Goal: Task Accomplishment & Management: Manage account settings

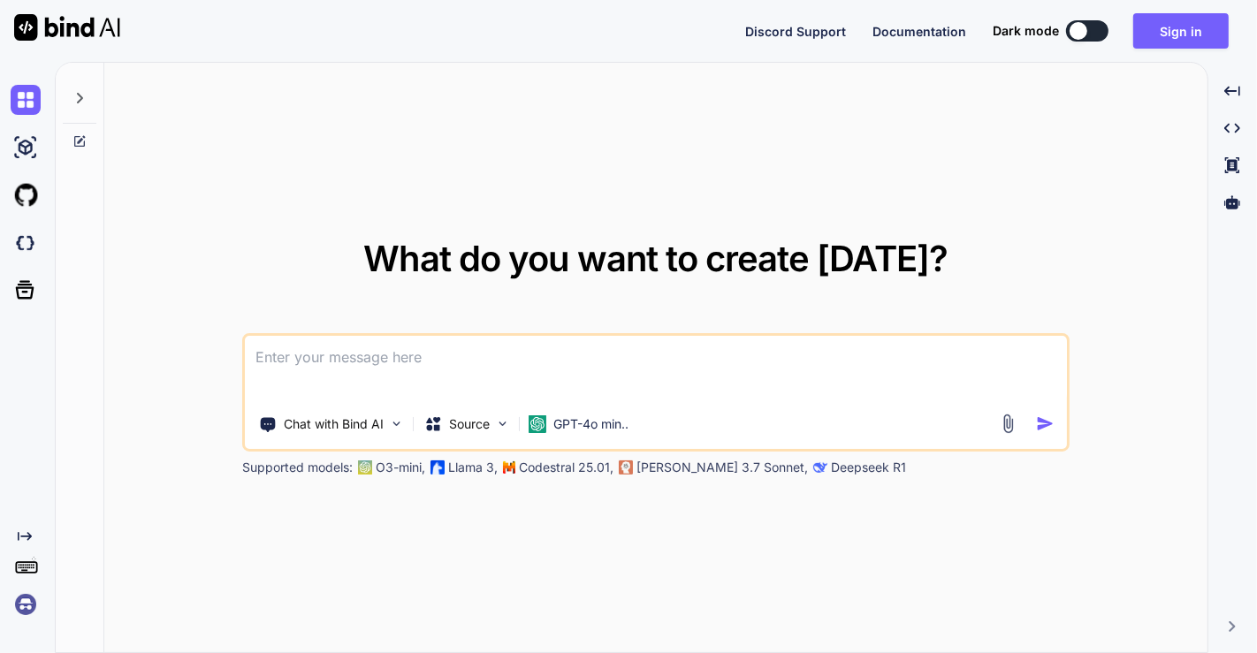
click at [26, 598] on img at bounding box center [26, 605] width 30 height 30
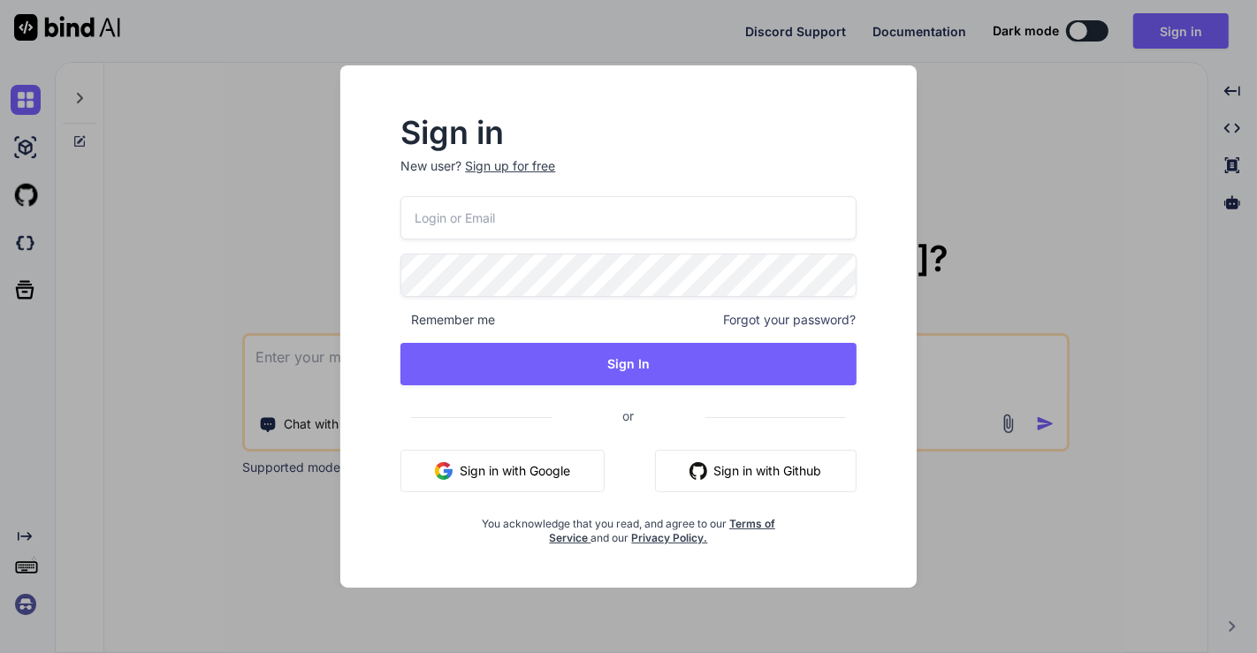
click at [536, 469] on button "Sign in with Google" at bounding box center [502, 471] width 204 height 42
click at [318, 167] on div "Sign in New user? Sign up for free Remember me Forgot your password? Sign In or…" at bounding box center [629, 326] width 628 height 522
click at [491, 208] on input "email" at bounding box center [627, 217] width 455 height 43
type input "app7"
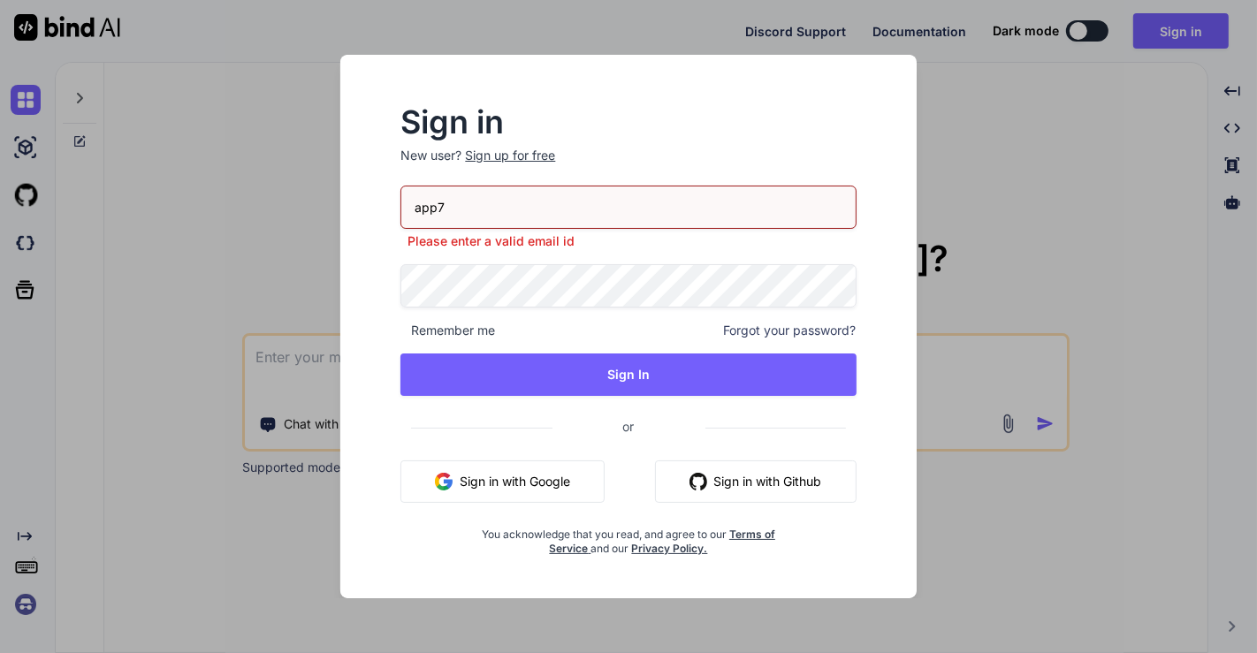
click at [494, 164] on div "Sign up for free" at bounding box center [510, 156] width 90 height 18
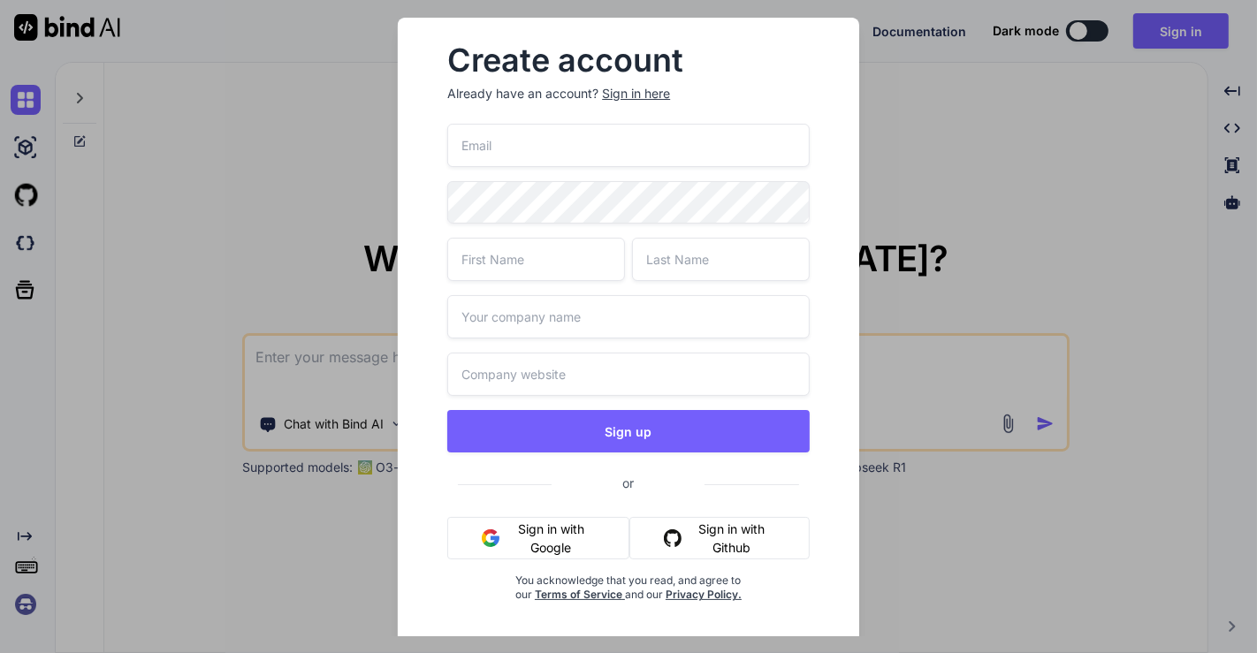
click at [645, 89] on div "Sign in here" at bounding box center [636, 94] width 68 height 18
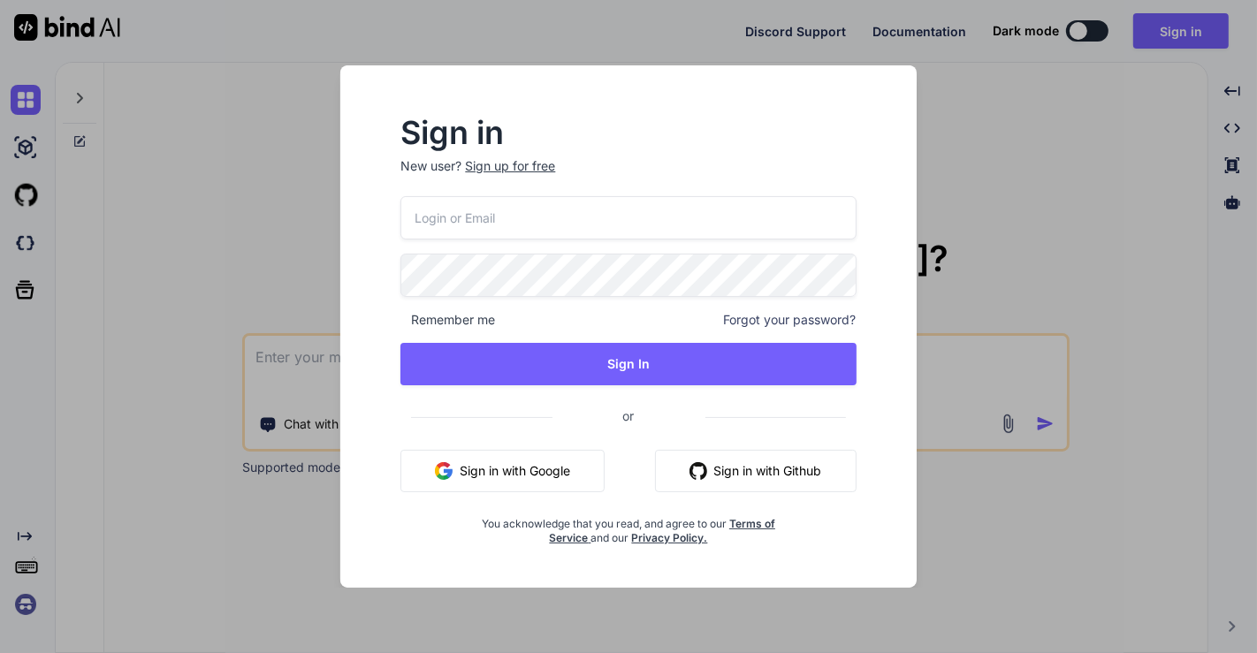
click at [487, 235] on input "email" at bounding box center [627, 217] width 455 height 43
type input "[EMAIL_ADDRESS][DOMAIN_NAME]"
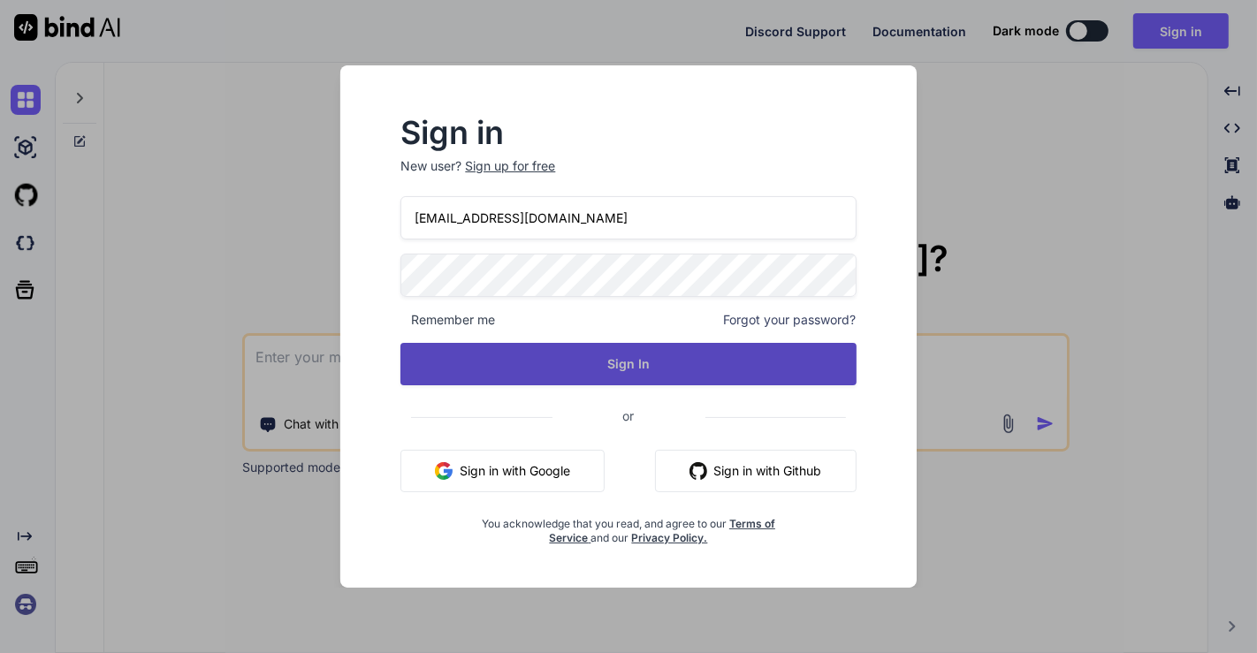
drag, startPoint x: 585, startPoint y: 339, endPoint x: 603, endPoint y: 371, distance: 36.4
click at [603, 371] on div "[EMAIL_ADDRESS][DOMAIN_NAME] Remember me Forgot your password? Sign In or Sign …" at bounding box center [627, 370] width 455 height 349
click at [603, 371] on button "Sign In" at bounding box center [627, 364] width 455 height 42
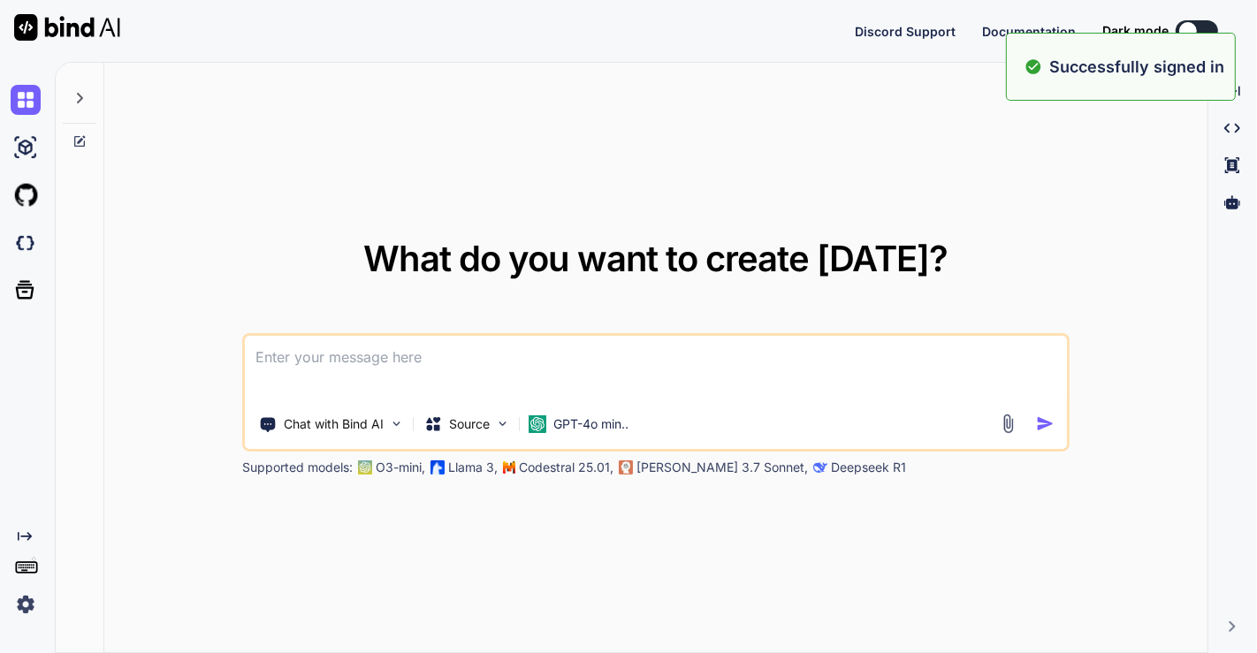
click at [29, 600] on img at bounding box center [26, 605] width 30 height 30
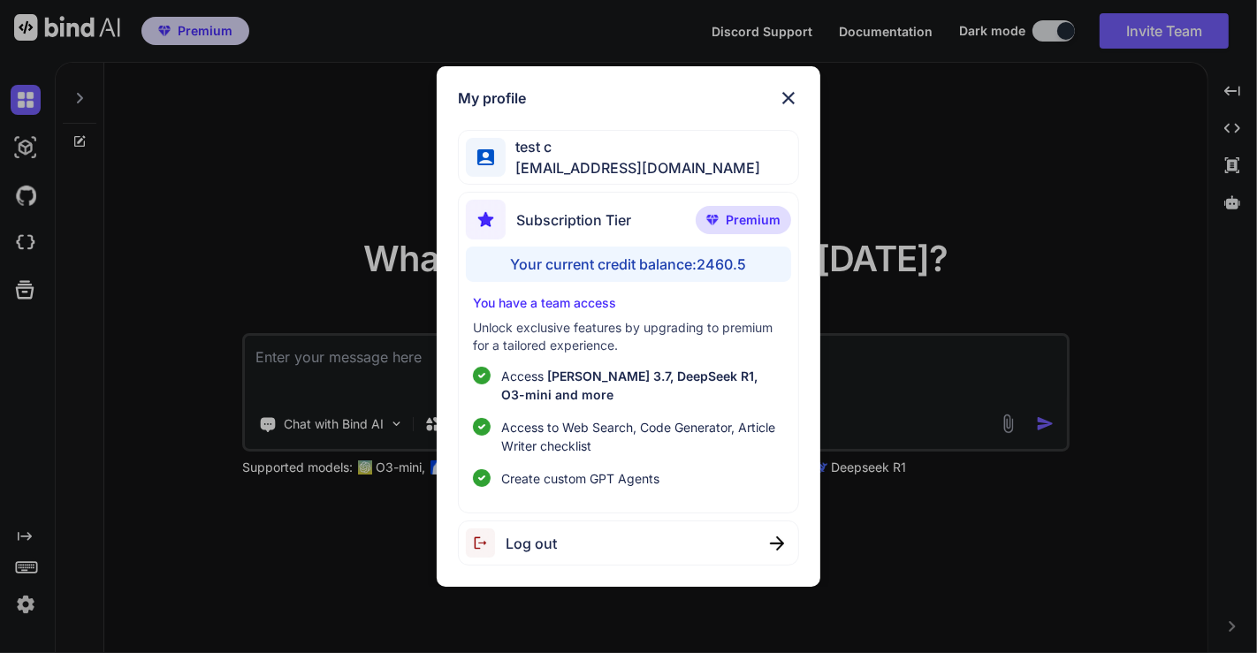
click at [337, 211] on div "My profile test c [EMAIL_ADDRESS][DOMAIN_NAME] Subscription Tier Premium Your c…" at bounding box center [628, 326] width 1257 height 653
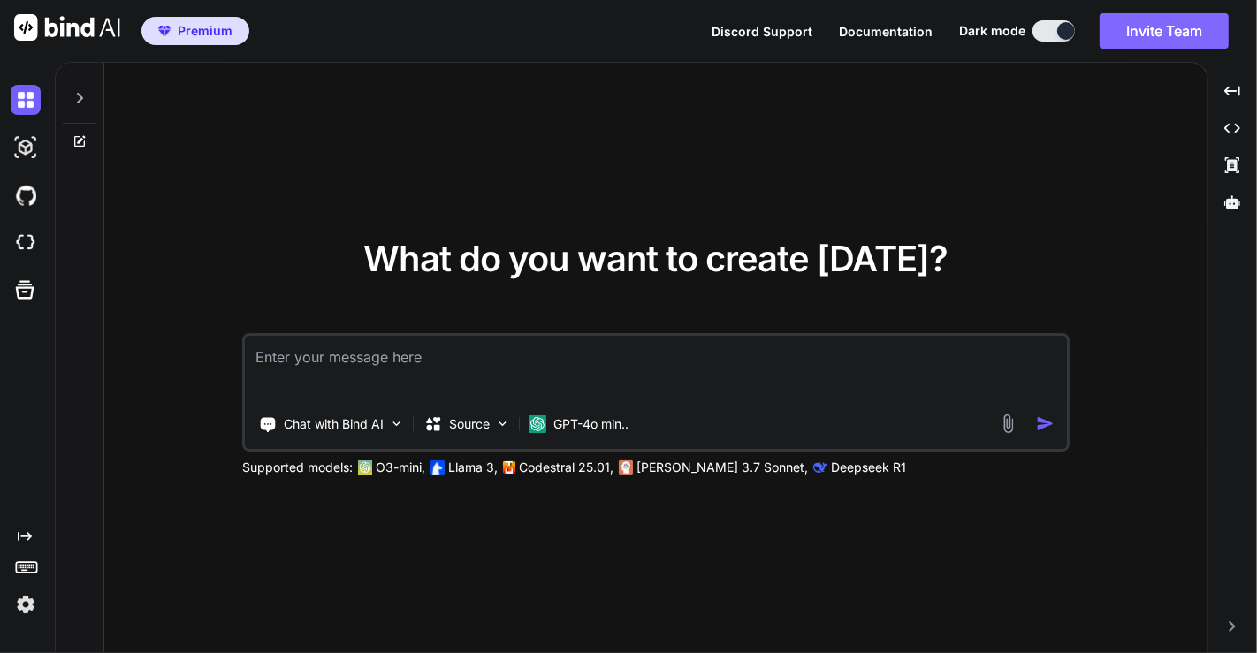
click at [1182, 31] on button "Invite Team" at bounding box center [1164, 30] width 129 height 35
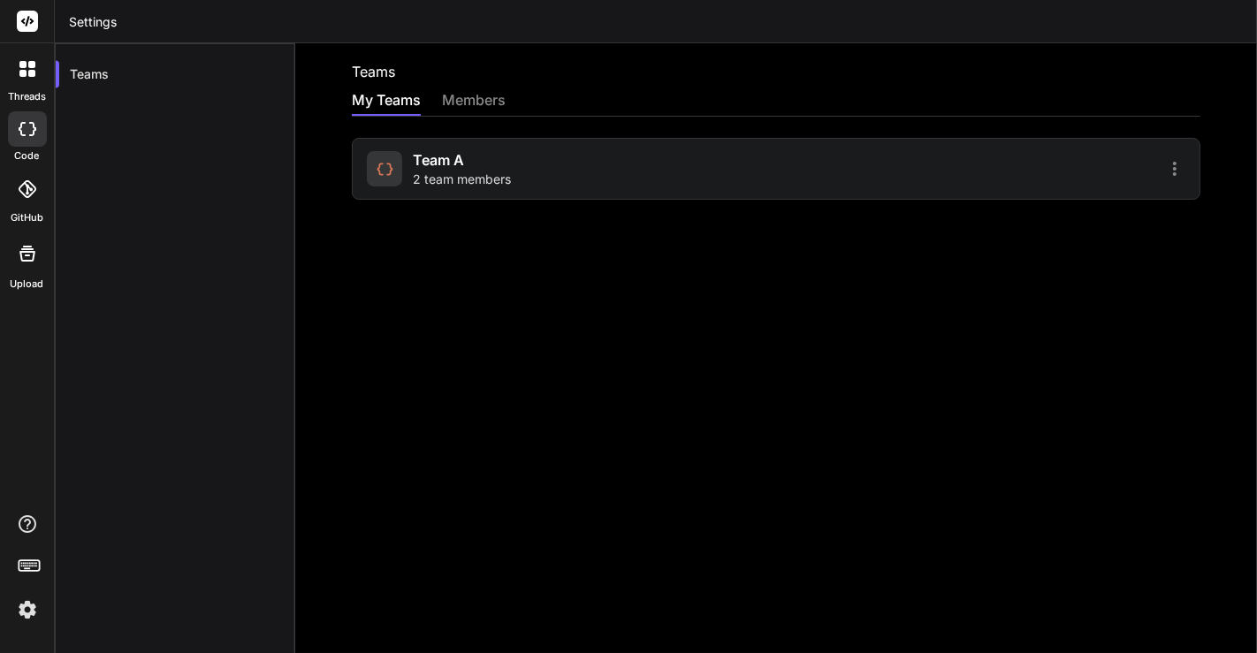
click at [469, 188] on div "team a 2 team members" at bounding box center [776, 169] width 849 height 62
click at [452, 173] on span "2 team members" at bounding box center [462, 180] width 98 height 18
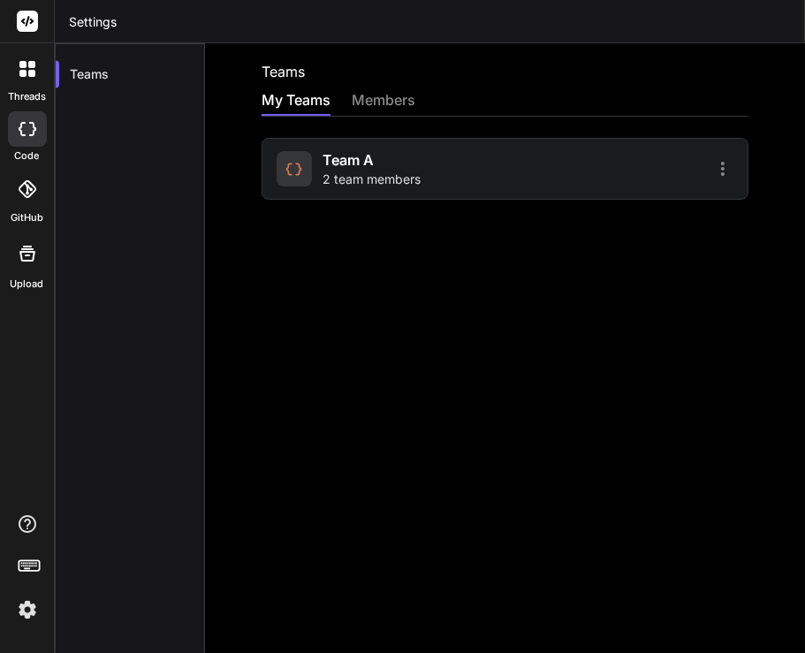
click at [36, 73] on div at bounding box center [27, 68] width 37 height 37
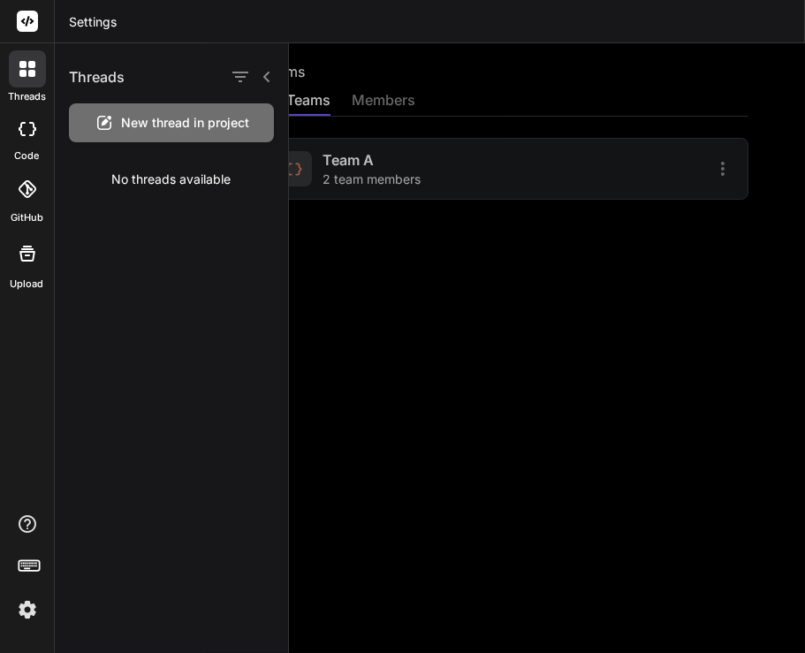
click at [399, 392] on div at bounding box center [547, 348] width 516 height 610
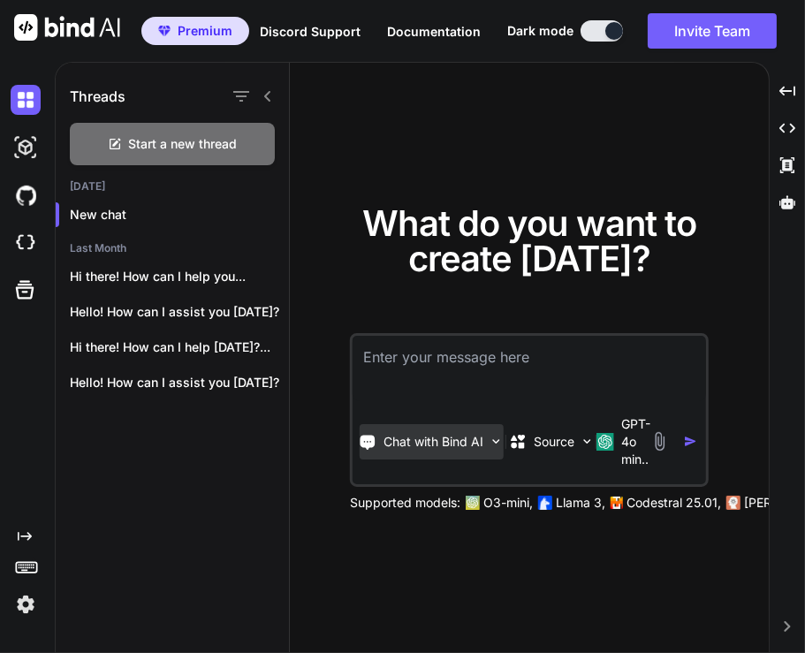
click at [452, 455] on div "Chat with Bind AI" at bounding box center [432, 441] width 144 height 35
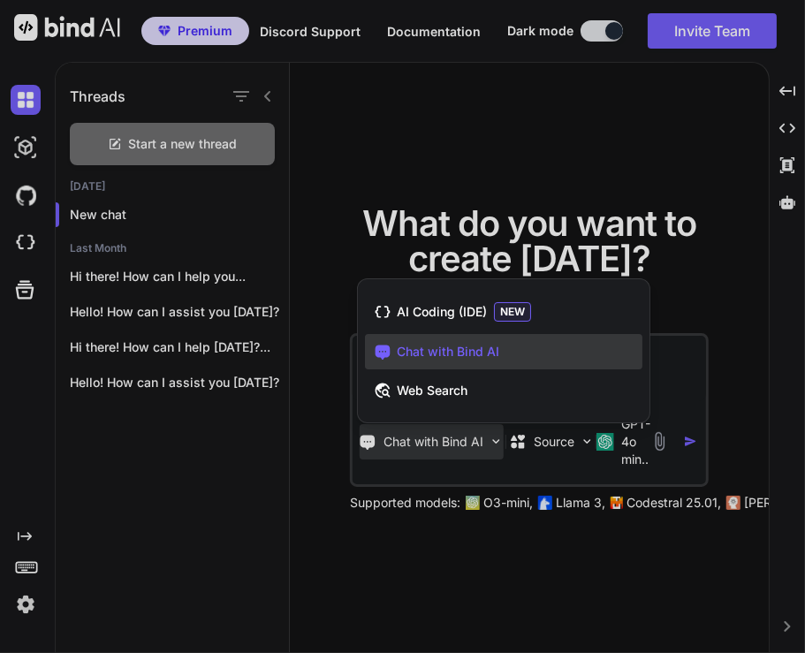
click at [532, 448] on div at bounding box center [402, 326] width 805 height 653
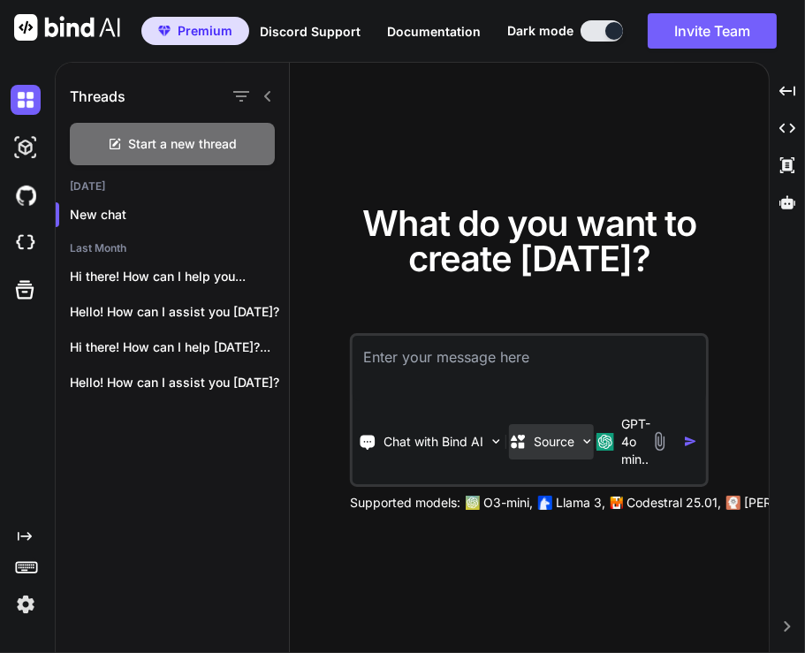
click at [545, 445] on p "Source" at bounding box center [554, 442] width 41 height 18
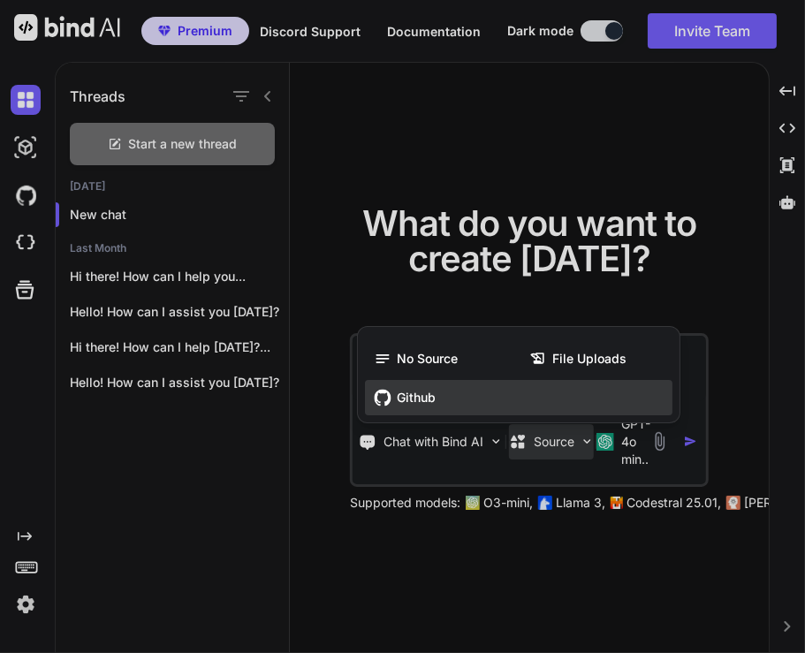
click at [444, 401] on div "Github" at bounding box center [519, 397] width 308 height 35
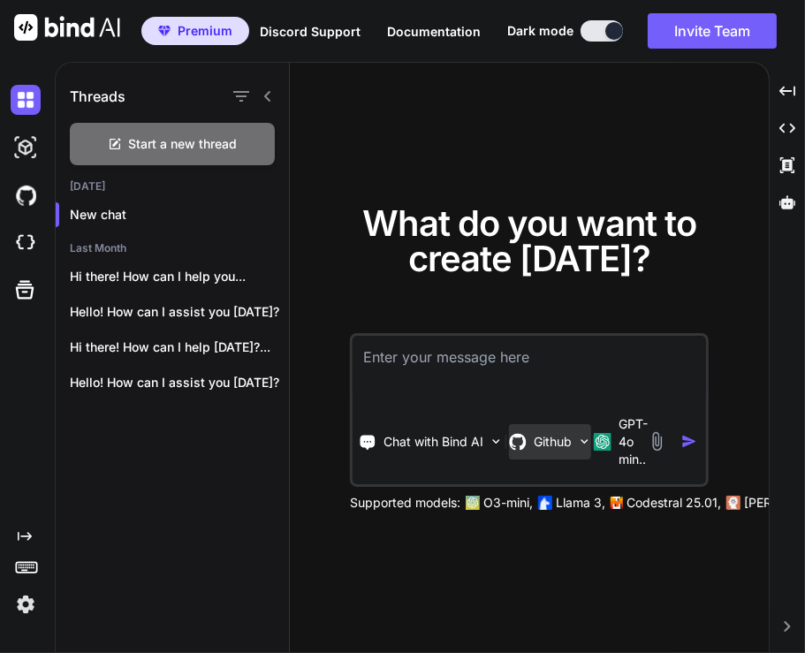
click at [539, 438] on p "Github" at bounding box center [553, 442] width 38 height 18
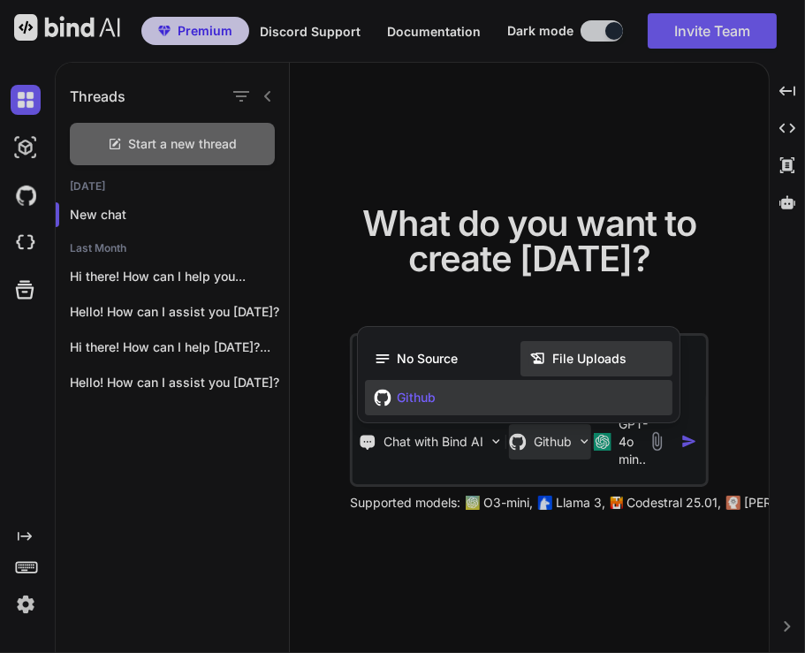
click at [603, 347] on div "File Uploads" at bounding box center [597, 358] width 152 height 35
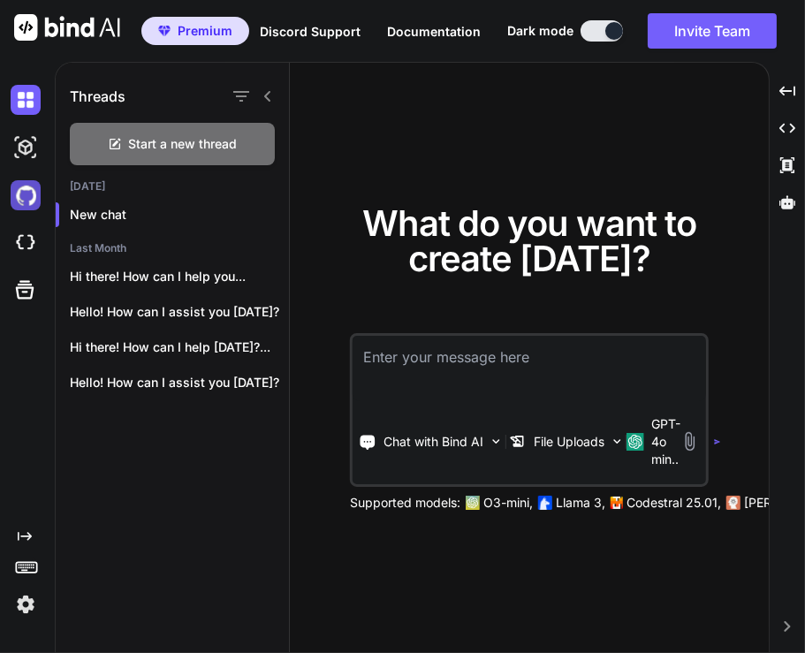
click at [30, 202] on img at bounding box center [26, 195] width 30 height 30
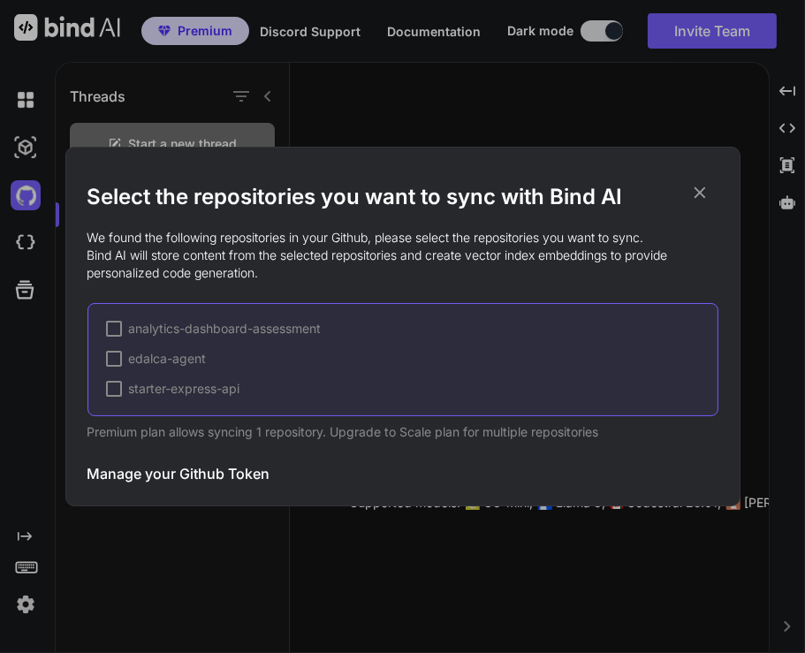
click at [164, 480] on h3 "Manage your Github Token" at bounding box center [179, 473] width 183 height 21
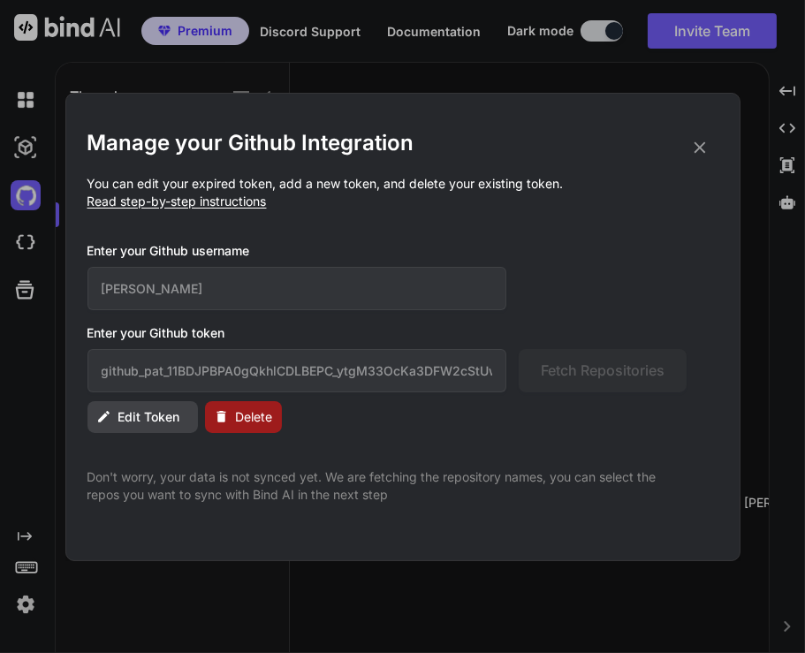
click at [698, 153] on icon at bounding box center [699, 147] width 19 height 19
